Goal: Consume media (video, audio)

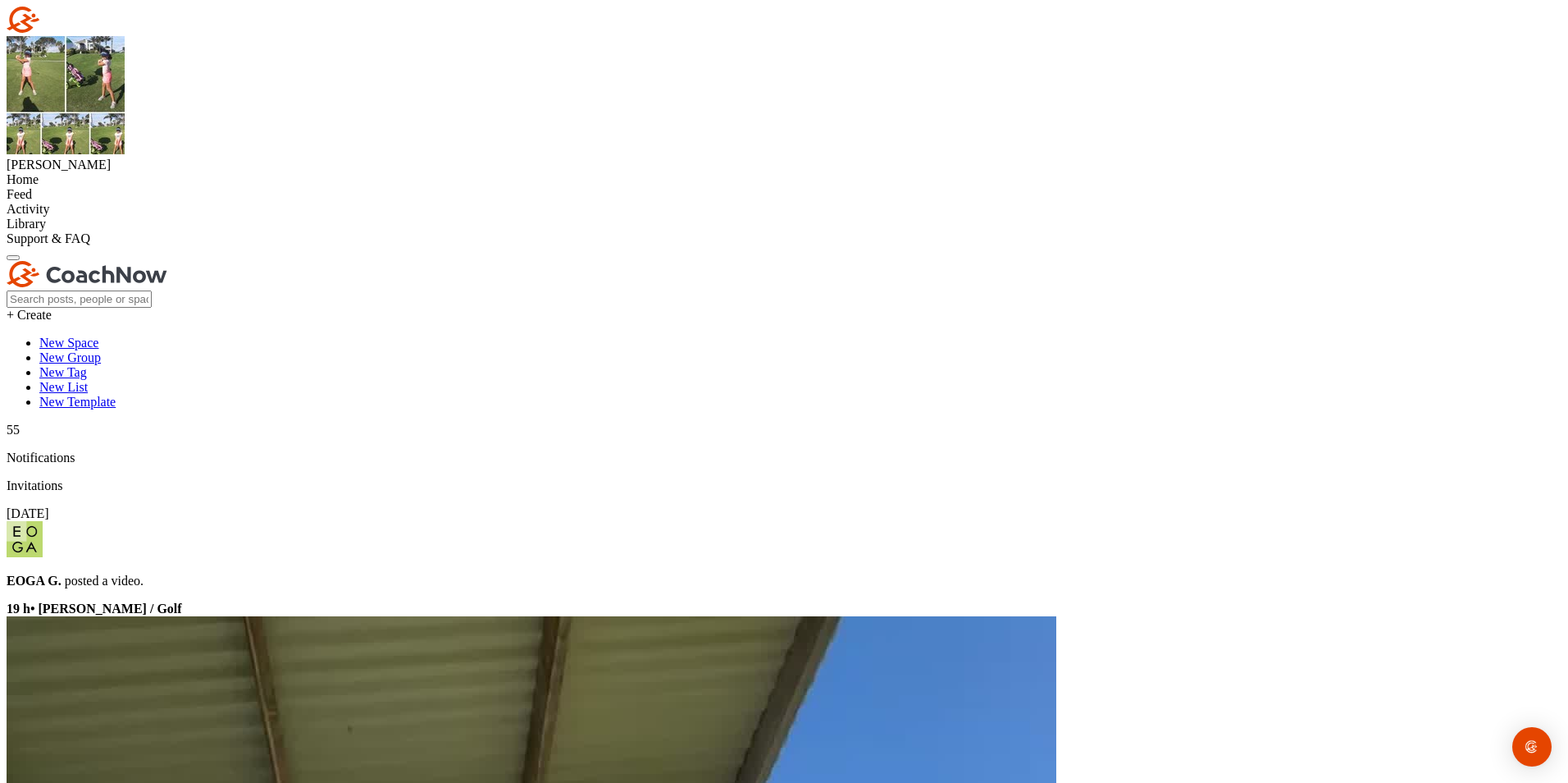
drag, startPoint x: 934, startPoint y: 459, endPoint x: 1357, endPoint y: 337, distance: 440.2
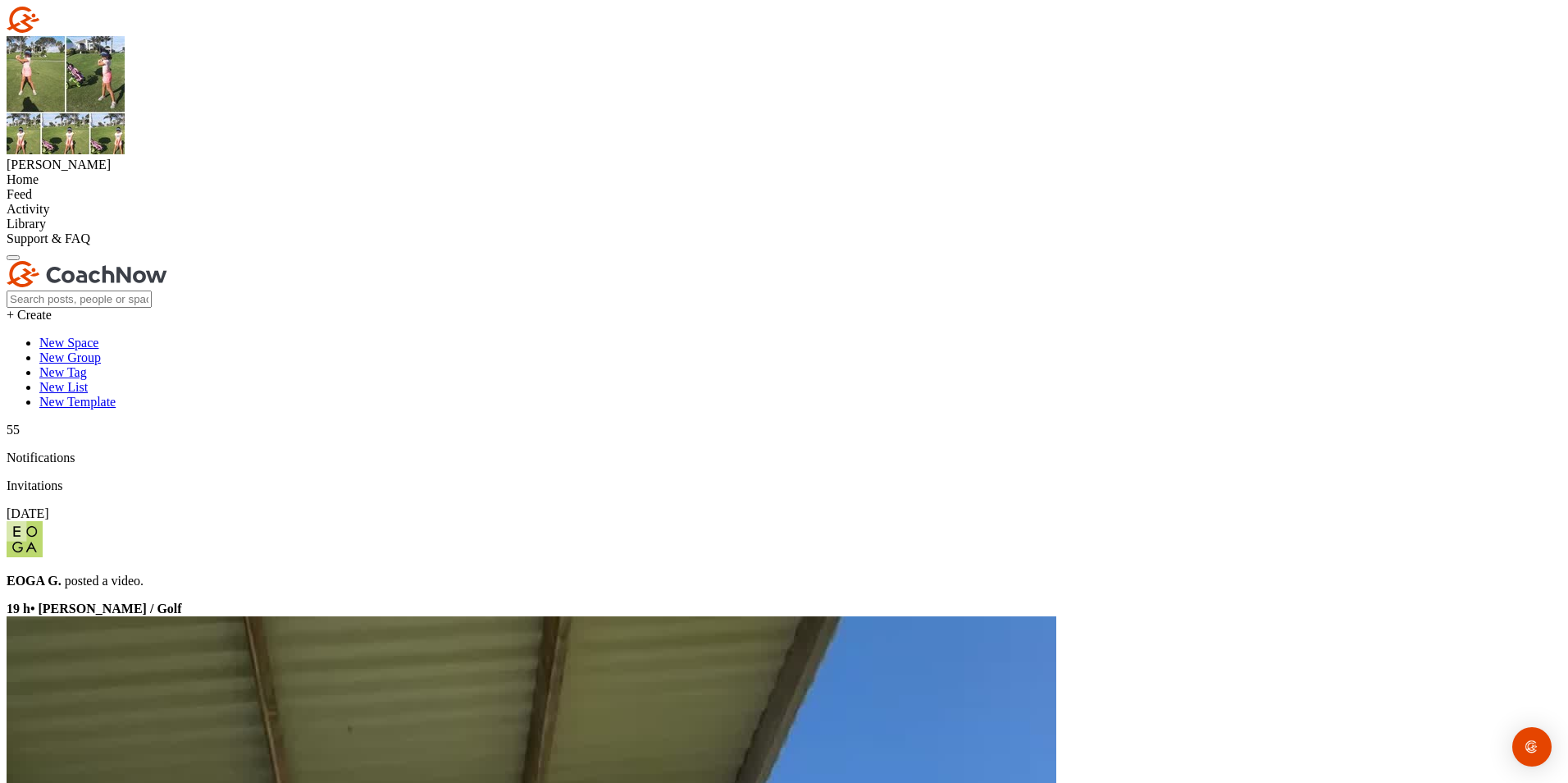
click at [133, 158] on div "[PERSON_NAME]" at bounding box center [784, 165] width 1555 height 15
